Goal: Find specific page/section: Find specific page/section

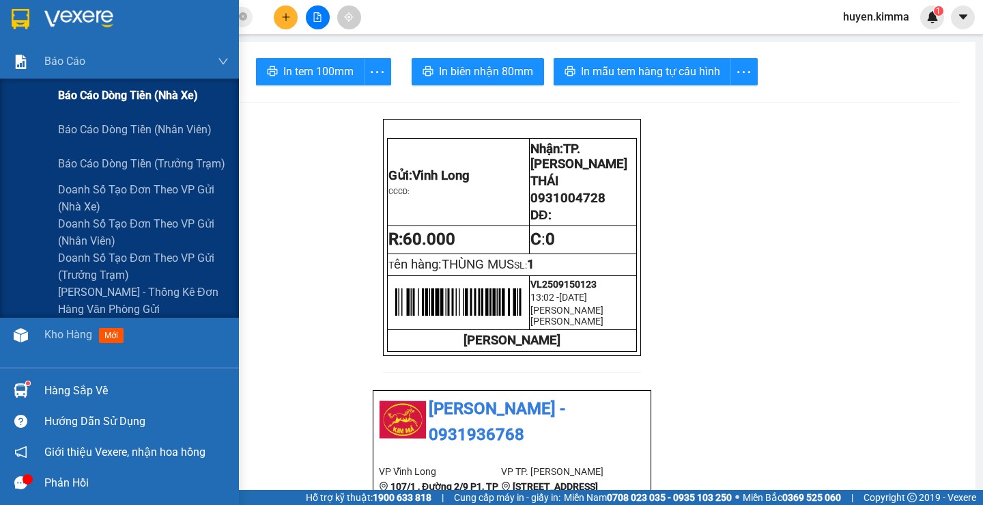
click at [119, 100] on span "Báo cáo dòng tiền (nhà xe)" at bounding box center [128, 95] width 140 height 17
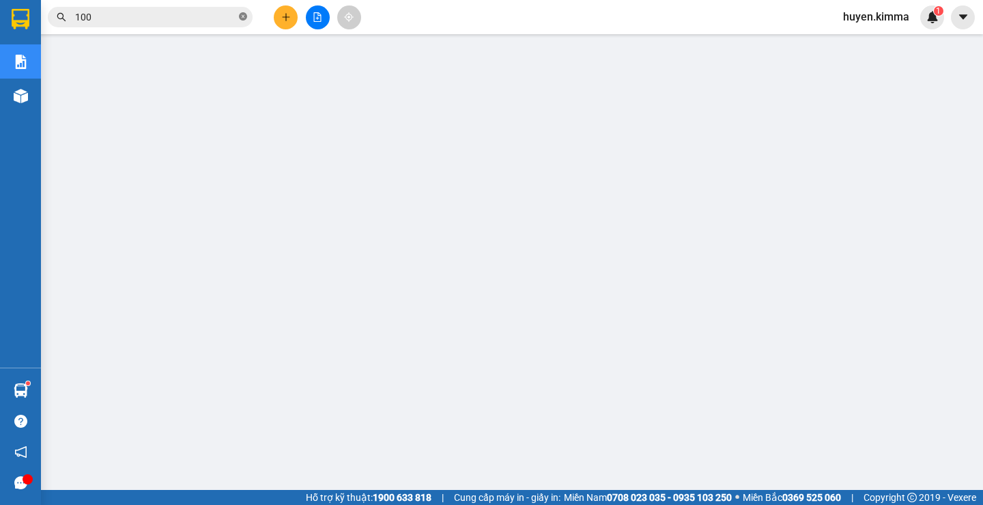
click at [240, 18] on icon "close-circle" at bounding box center [243, 16] width 8 height 8
click at [218, 15] on input "text" at bounding box center [155, 17] width 161 height 15
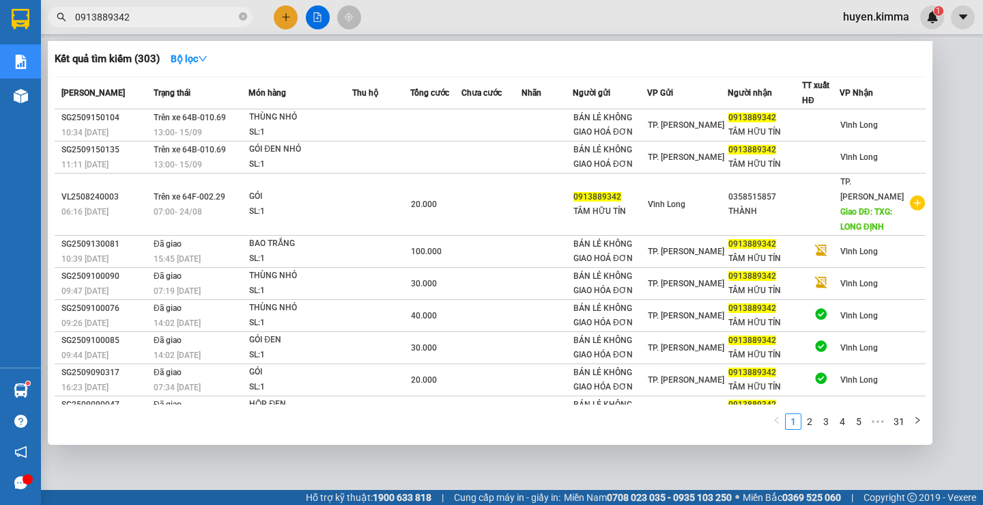
type input "0913889342"
click at [388, 488] on div at bounding box center [491, 252] width 983 height 505
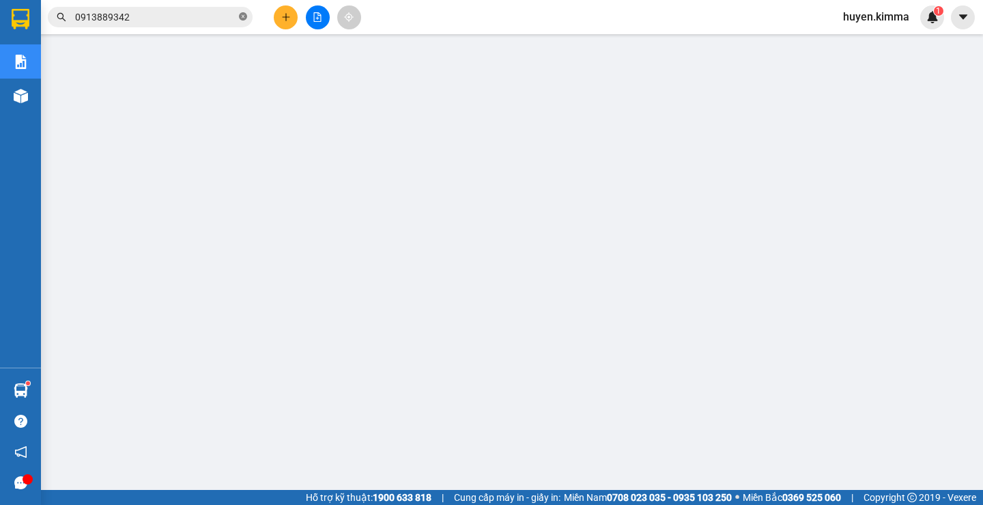
click at [243, 14] on icon "close-circle" at bounding box center [243, 16] width 8 height 8
click at [197, 15] on input "text" at bounding box center [155, 17] width 161 height 15
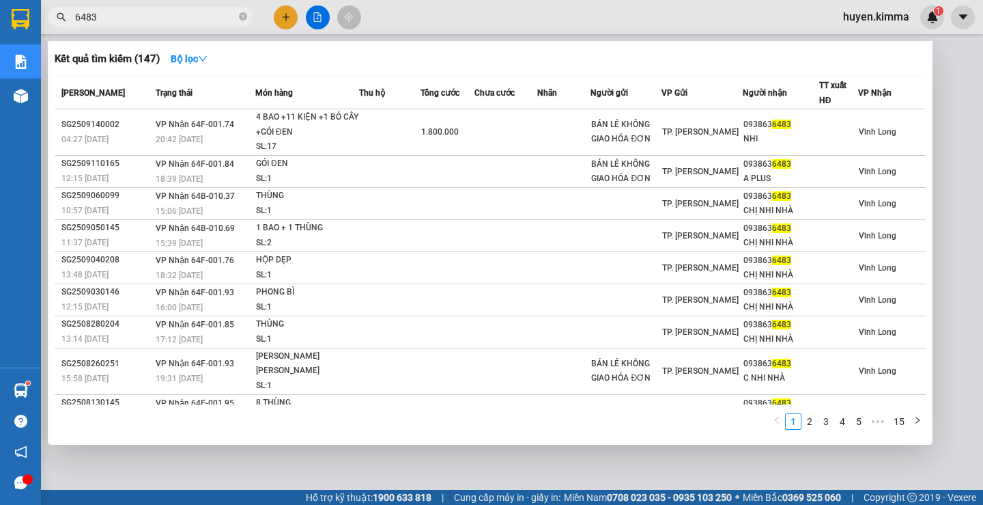
type input "6483"
click at [244, 18] on icon "close-circle" at bounding box center [243, 16] width 8 height 8
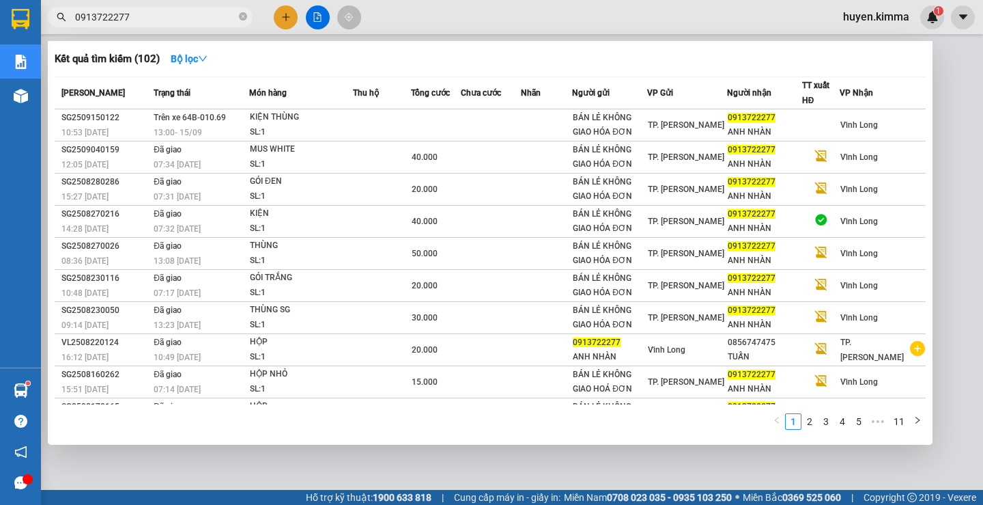
type input "0913722277"
click at [242, 479] on div at bounding box center [491, 252] width 983 height 505
